Goal: Transaction & Acquisition: Purchase product/service

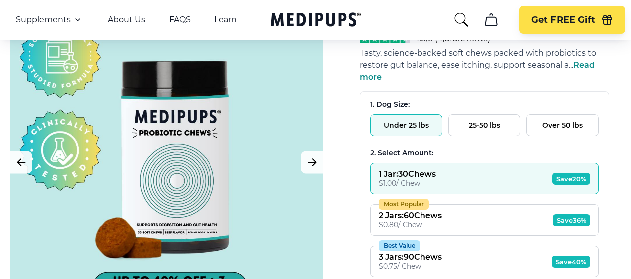
scroll to position [150, 0]
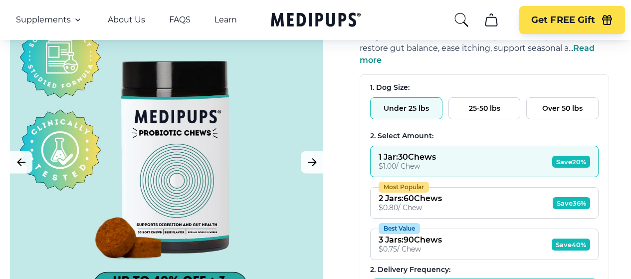
click at [442, 187] on button "Most Popular 2 Jars : 60 Chews $ 0.80 / Chew Save 36%" at bounding box center [484, 202] width 229 height 31
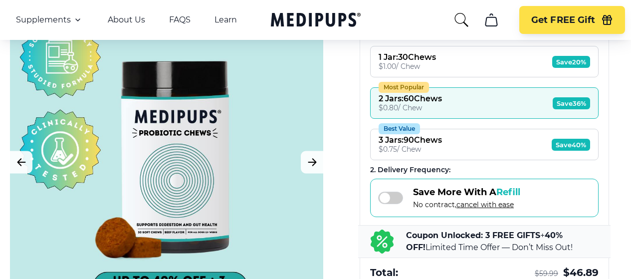
scroll to position [299, 0]
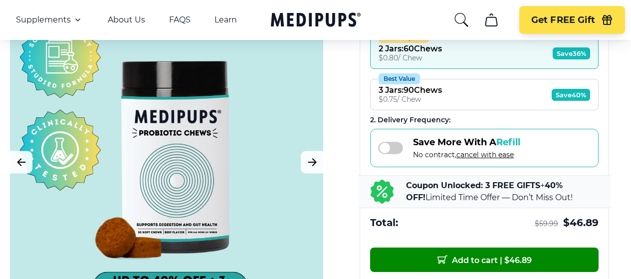
click at [389, 142] on span at bounding box center [390, 148] width 25 height 12
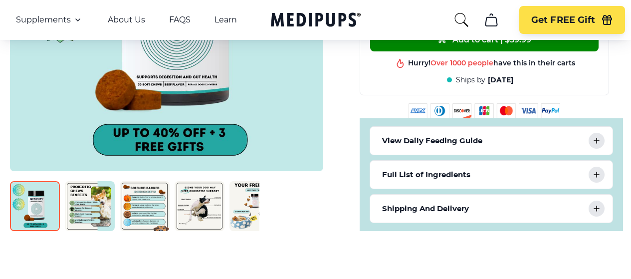
scroll to position [530, 0]
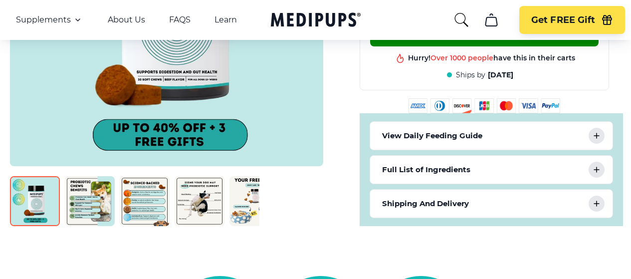
click at [602, 198] on icon at bounding box center [597, 204] width 12 height 12
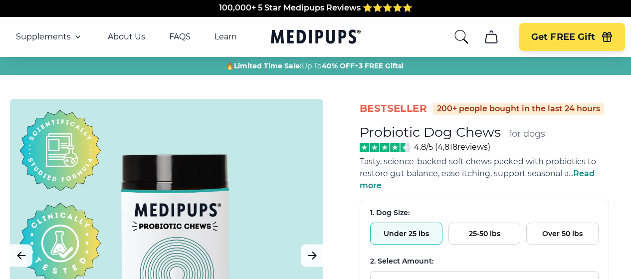
scroll to position [0, 0]
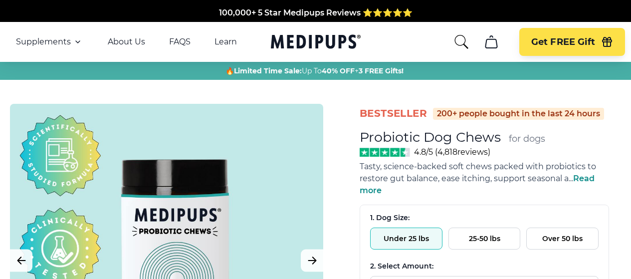
click at [584, 174] on span "Read more" at bounding box center [477, 184] width 235 height 21
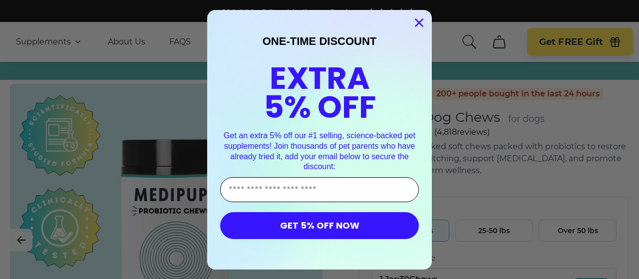
click at [257, 186] on input "Enter Your Email Address" at bounding box center [319, 189] width 199 height 25
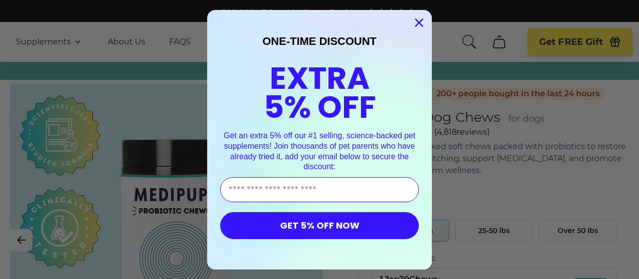
type input "**********"
click at [280, 223] on button "GET 5% OFF NOW" at bounding box center [319, 225] width 199 height 27
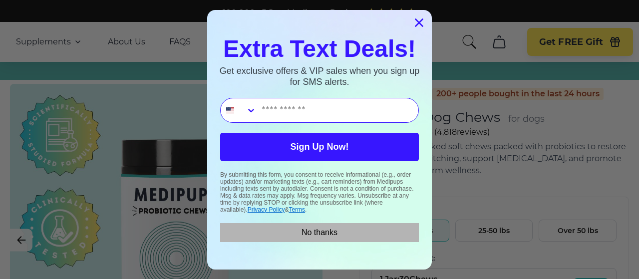
click at [302, 230] on button "No thanks" at bounding box center [319, 232] width 199 height 19
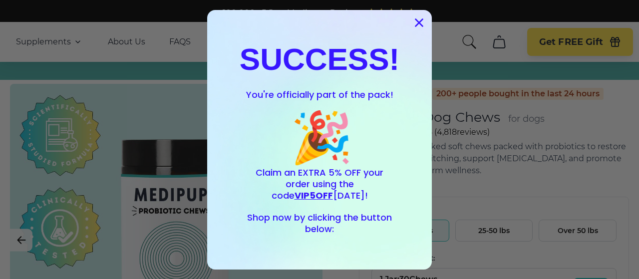
click at [416, 22] on icon "Close dialog" at bounding box center [419, 22] width 7 height 7
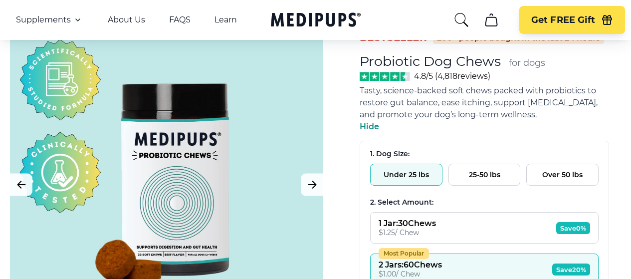
scroll to position [100, 0]
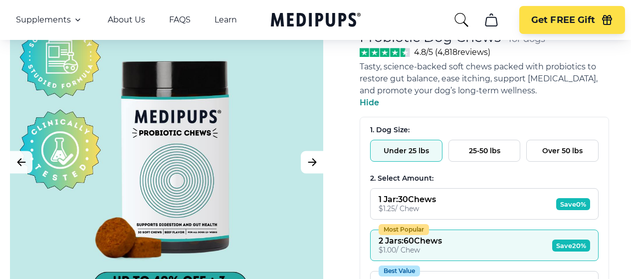
click at [309, 163] on icon "Next Image" at bounding box center [312, 162] width 12 height 12
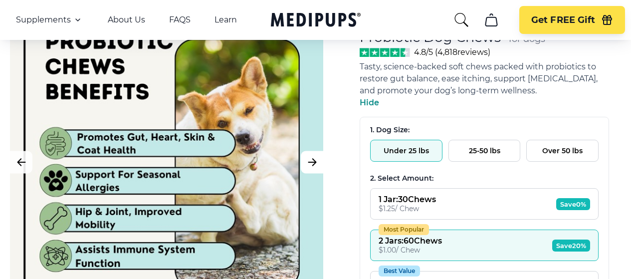
click at [309, 163] on icon "Next Image" at bounding box center [312, 162] width 12 height 12
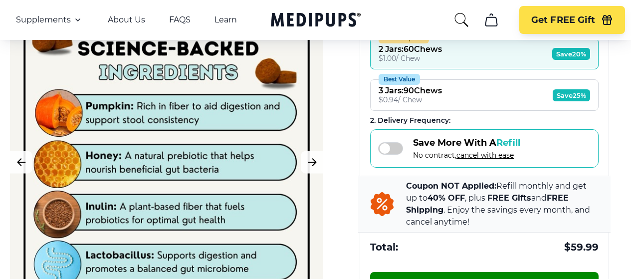
scroll to position [349, 0]
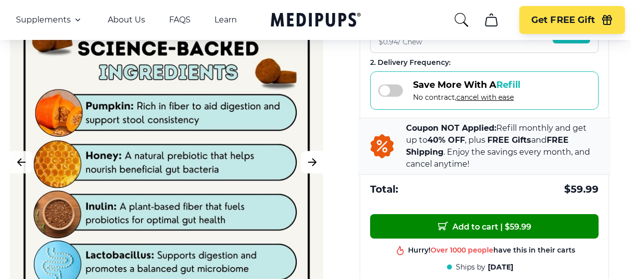
click at [309, 162] on icon "Next Image" at bounding box center [311, 162] width 7 height 7
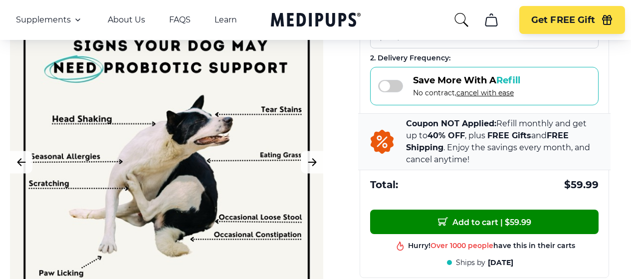
scroll to position [449, 0]
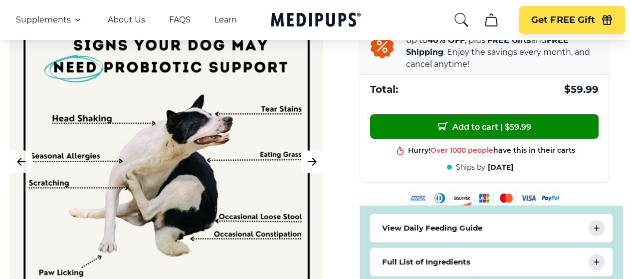
click at [310, 158] on icon "Next Image" at bounding box center [311, 161] width 7 height 7
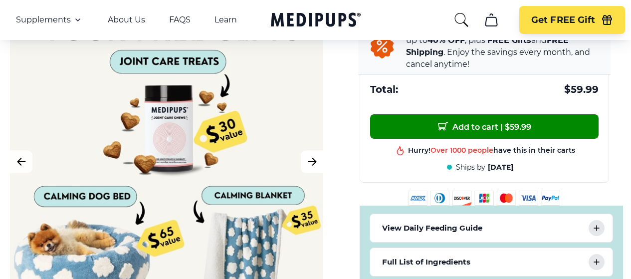
click at [309, 155] on icon "Next Image" at bounding box center [312, 161] width 12 height 12
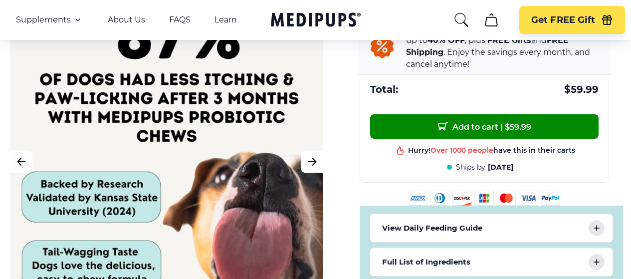
click at [309, 155] on icon "Next Image" at bounding box center [312, 161] width 12 height 12
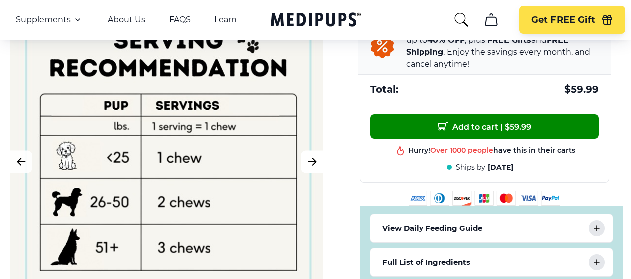
click at [309, 155] on icon "Next Image" at bounding box center [312, 161] width 12 height 12
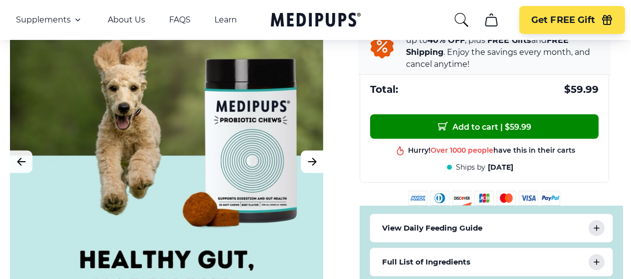
click at [309, 155] on icon "Next Image" at bounding box center [312, 161] width 12 height 12
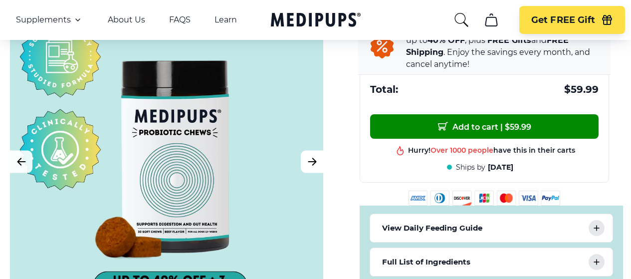
click at [309, 155] on icon "Next Image" at bounding box center [312, 161] width 12 height 12
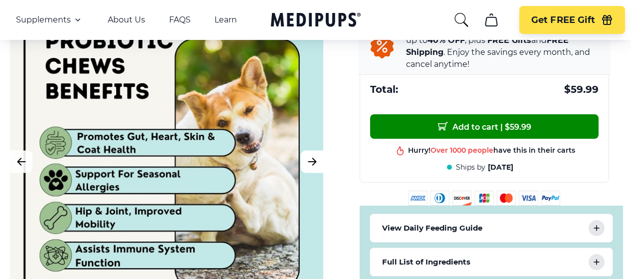
click at [309, 155] on icon "Next Image" at bounding box center [312, 161] width 12 height 12
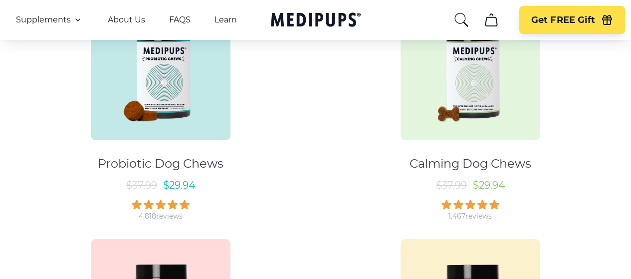
scroll to position [200, 0]
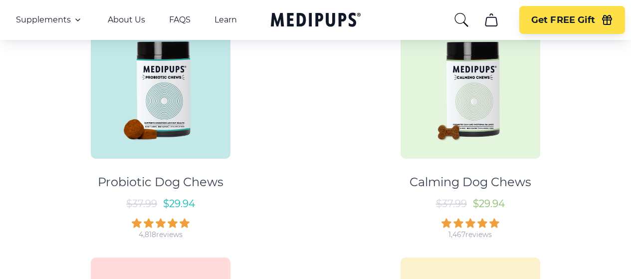
click at [154, 175] on div "Probiotic Dog Chews" at bounding box center [161, 182] width 126 height 15
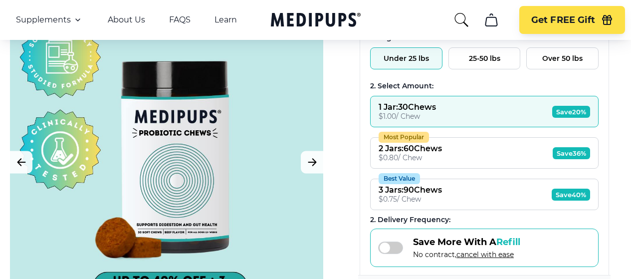
click at [169, 122] on div at bounding box center [166, 161] width 313 height 313
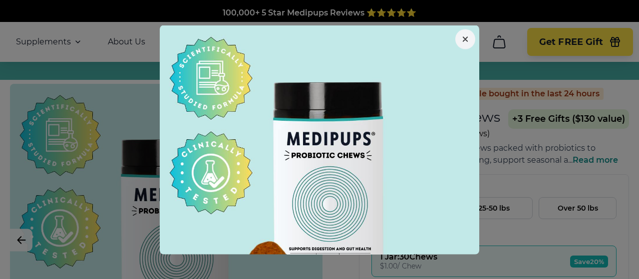
click at [463, 38] on icon "button" at bounding box center [465, 38] width 5 height 5
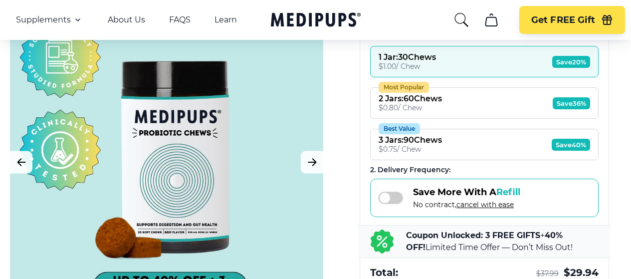
scroll to position [200, 0]
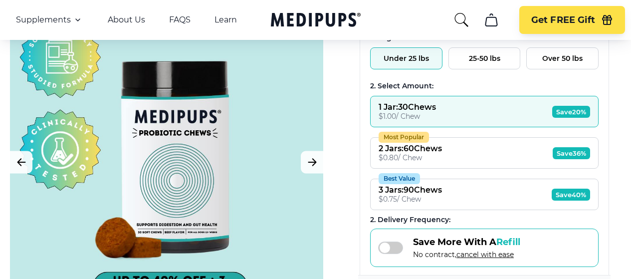
click at [391, 242] on span at bounding box center [390, 248] width 25 height 12
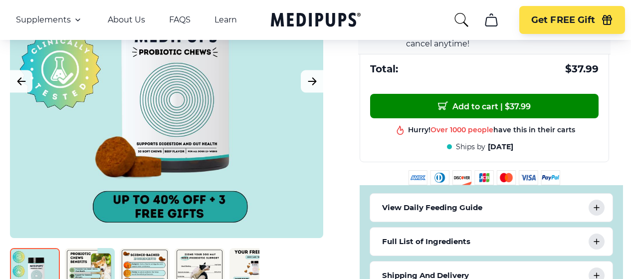
scroll to position [480, 0]
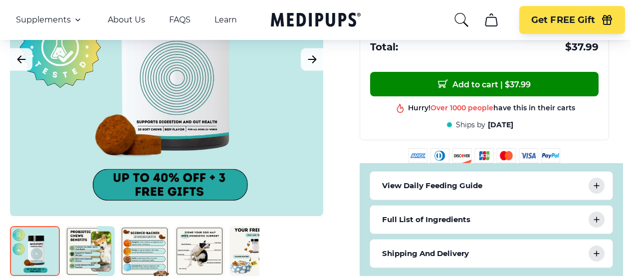
click at [424, 180] on p "View Daily Feeding Guide" at bounding box center [432, 186] width 100 height 12
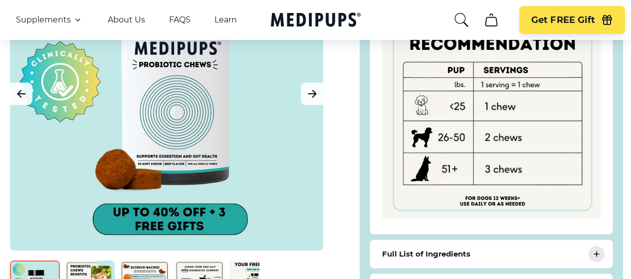
scroll to position [779, 0]
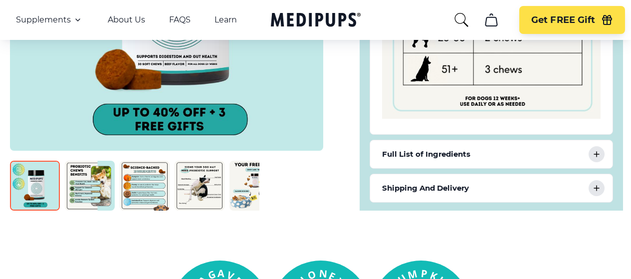
click at [470, 140] on div "Full List of Ingredients" at bounding box center [491, 154] width 243 height 28
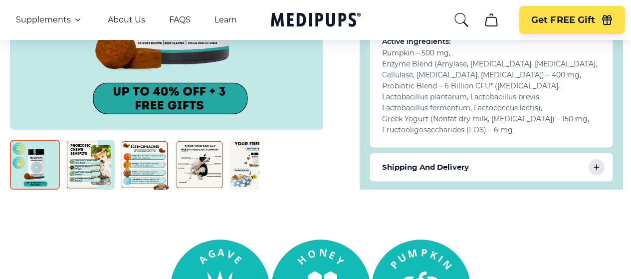
scroll to position [929, 0]
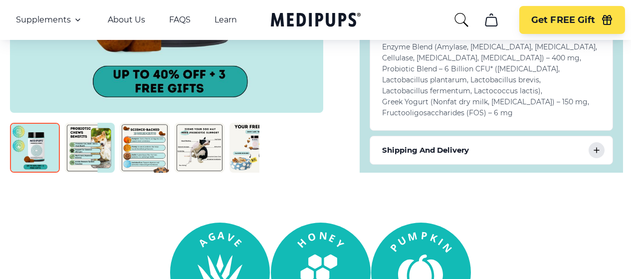
click at [471, 136] on div "Shipping And Delivery" at bounding box center [491, 150] width 243 height 28
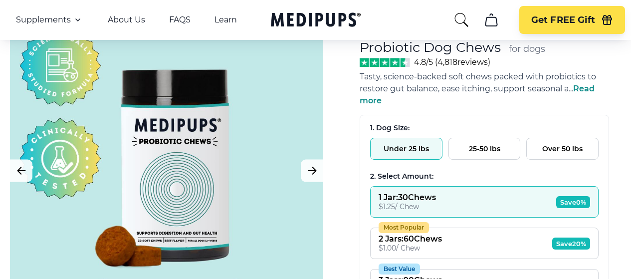
scroll to position [150, 0]
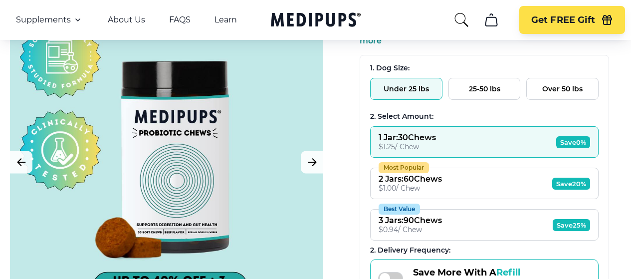
click at [493, 168] on button "Most Popular 2 Jars : 60 Chews $ 1.00 / Chew Save 20%" at bounding box center [484, 183] width 229 height 31
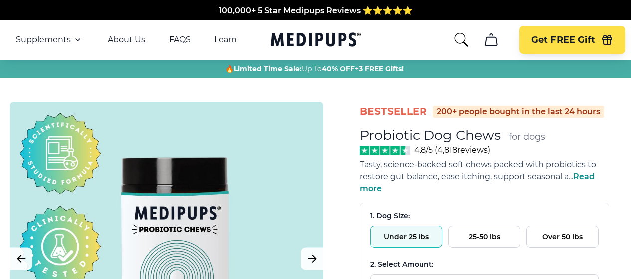
scroll to position [0, 0]
